Goal: Task Accomplishment & Management: Manage account settings

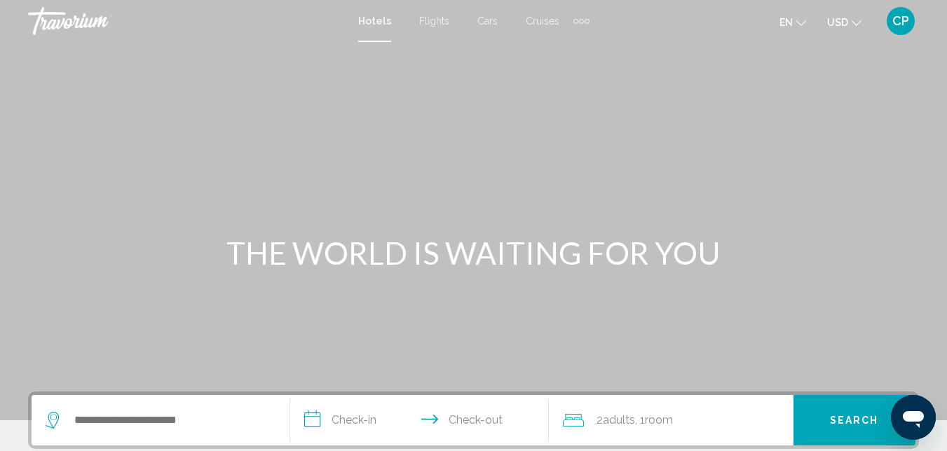
click at [888, 22] on div "CP" at bounding box center [901, 21] width 28 height 28
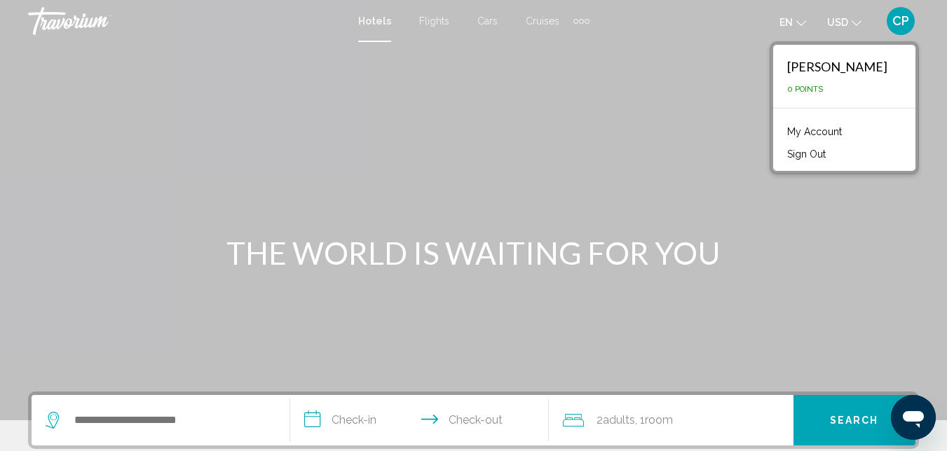
click at [831, 135] on link "My Account" at bounding box center [814, 132] width 69 height 18
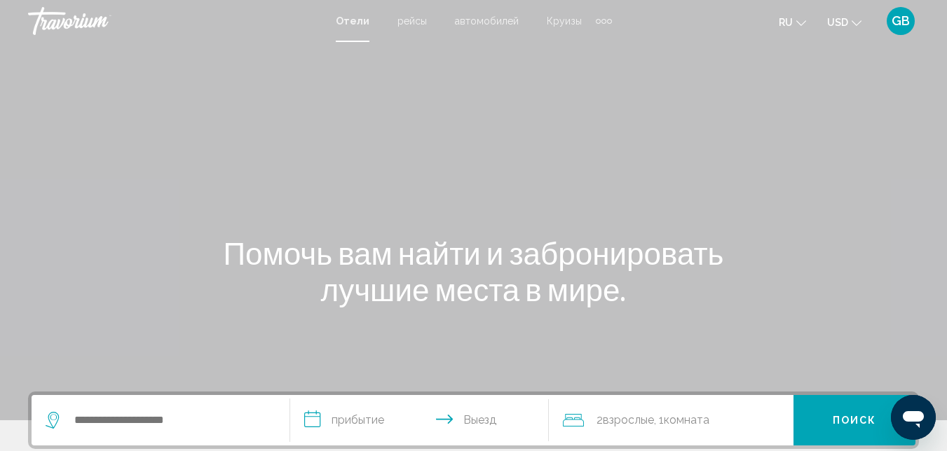
click at [910, 15] on div "GB" at bounding box center [901, 21] width 28 height 28
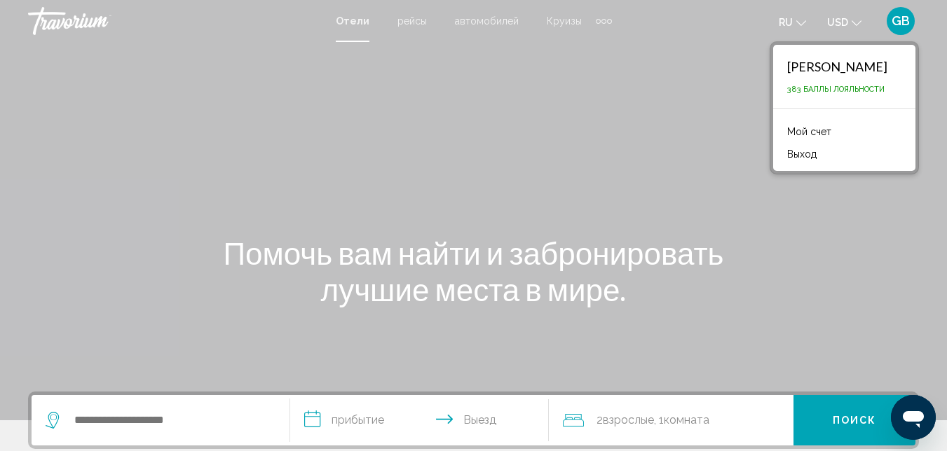
click at [810, 133] on link "Мой счет" at bounding box center [809, 132] width 58 height 18
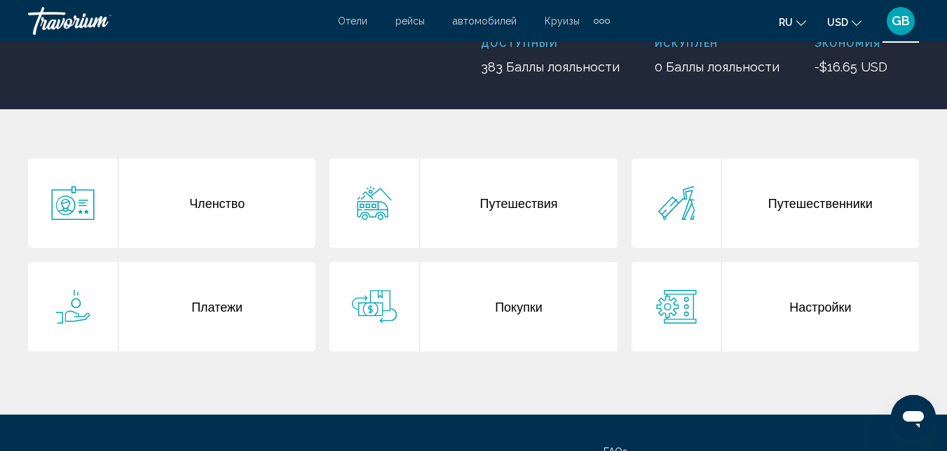
scroll to position [228, 0]
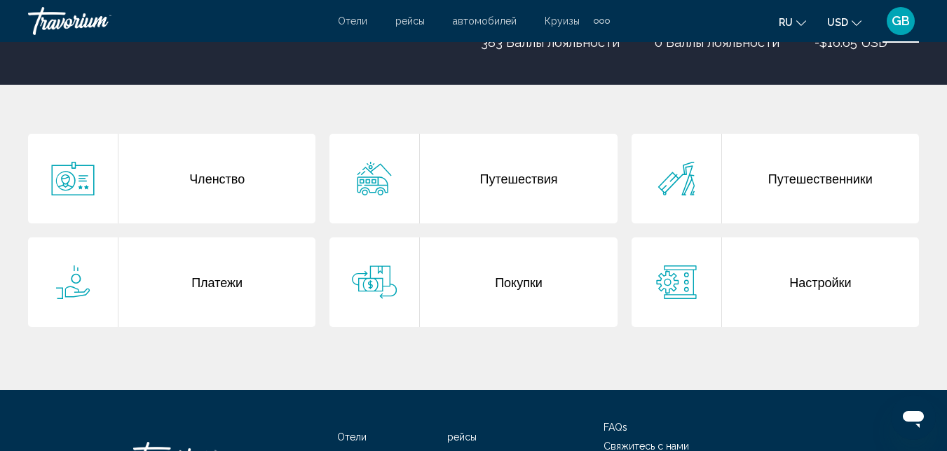
click at [481, 304] on div "Покупки" at bounding box center [518, 283] width 197 height 90
